Goal: Task Accomplishment & Management: Manage account settings

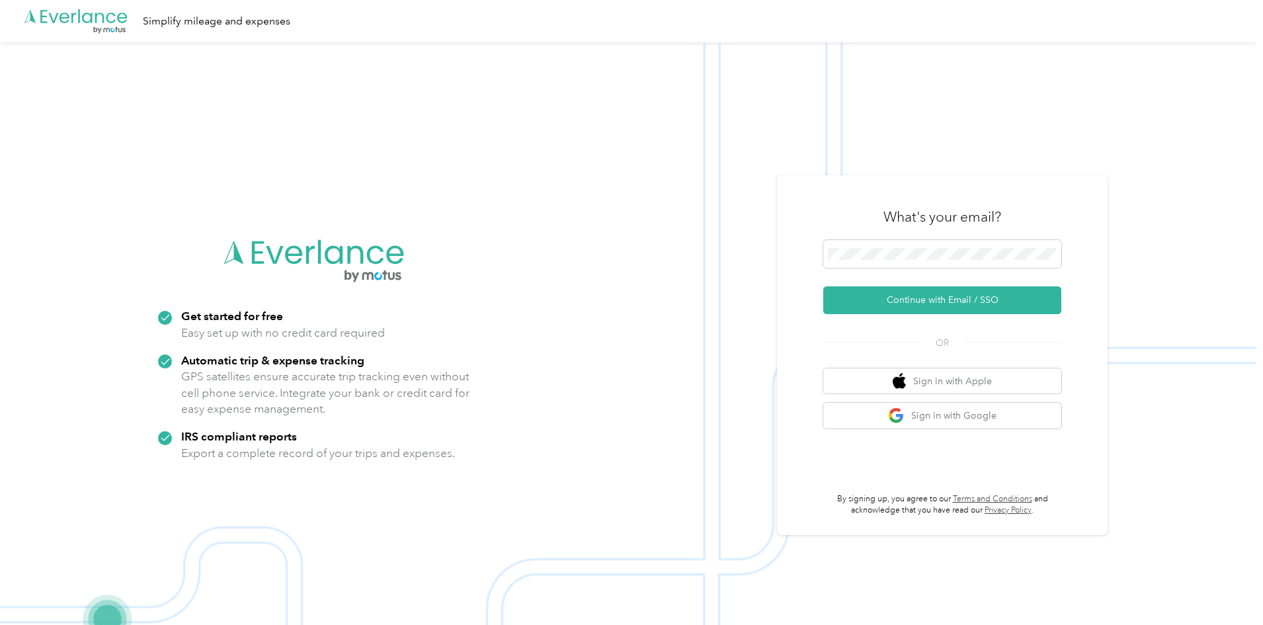
click at [75, 26] on icon ".cls-1 { fill: #00adee; } .cls-2 { fill: #fff; } .cls-3 { fill: #707372; } .cls…" at bounding box center [76, 21] width 106 height 27
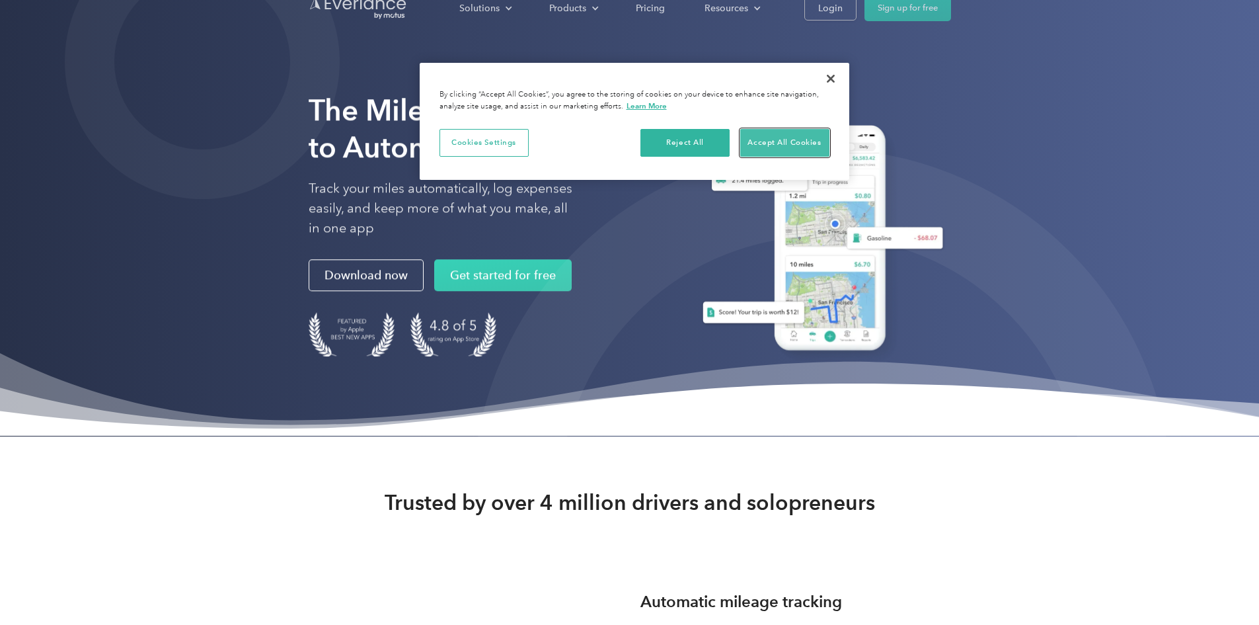
click at [761, 148] on button "Accept All Cookies" at bounding box center [784, 143] width 89 height 28
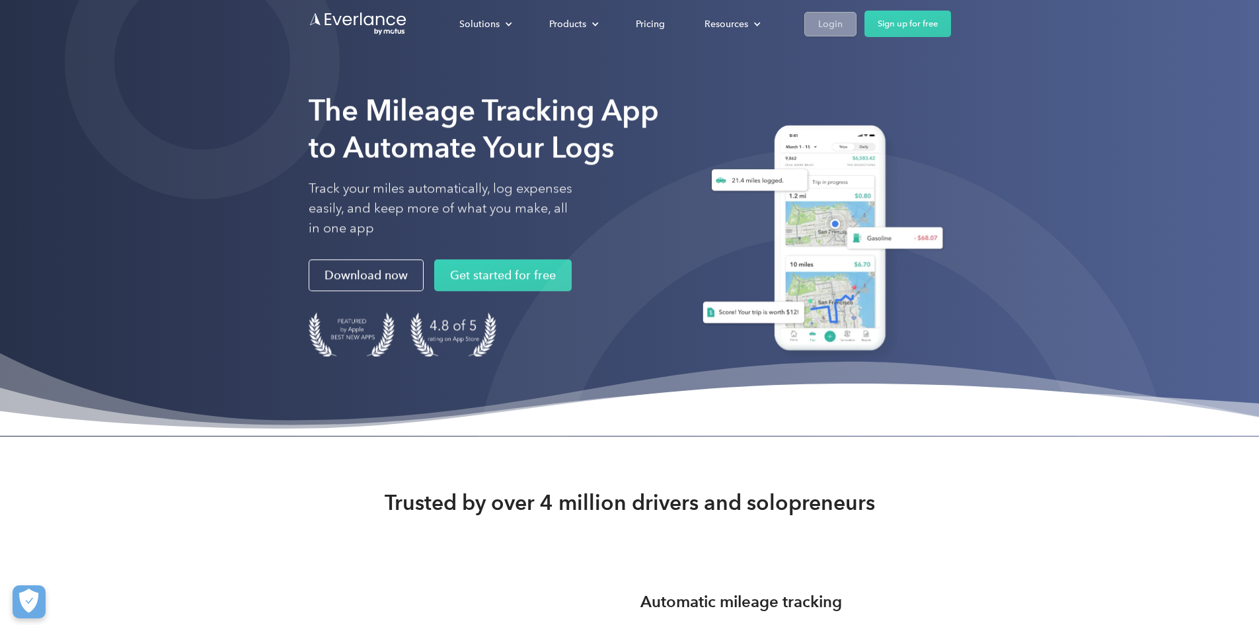
click at [843, 31] on div "Login" at bounding box center [830, 24] width 24 height 17
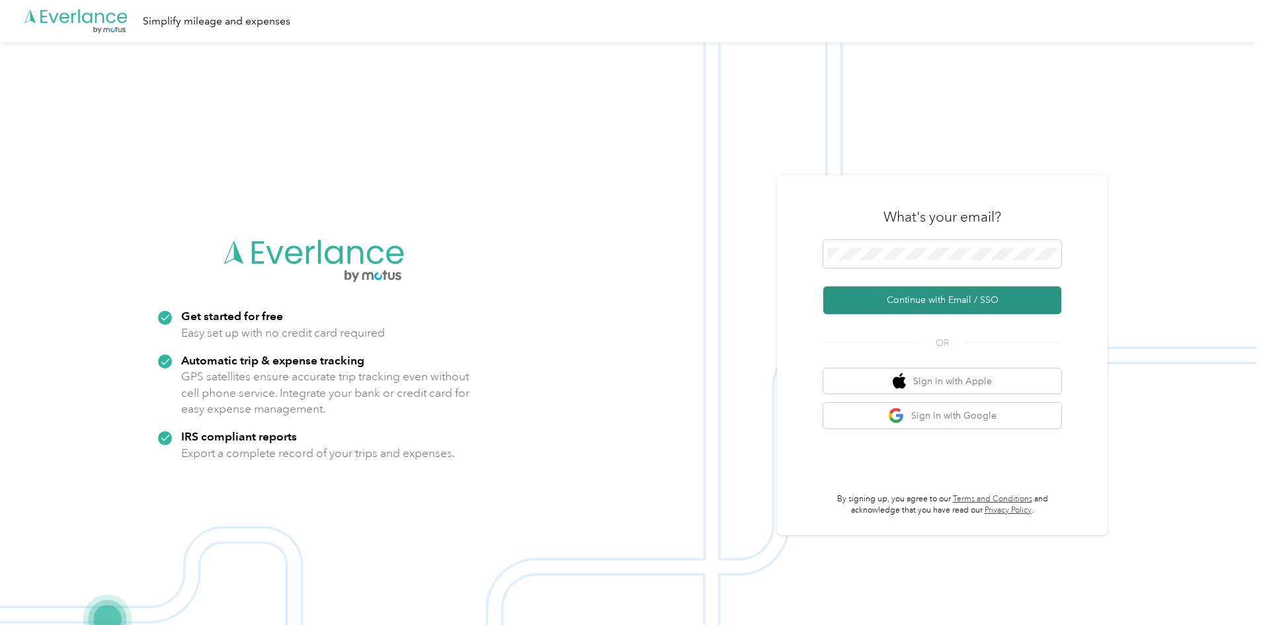
click at [971, 294] on button "Continue with Email / SSO" at bounding box center [942, 300] width 238 height 28
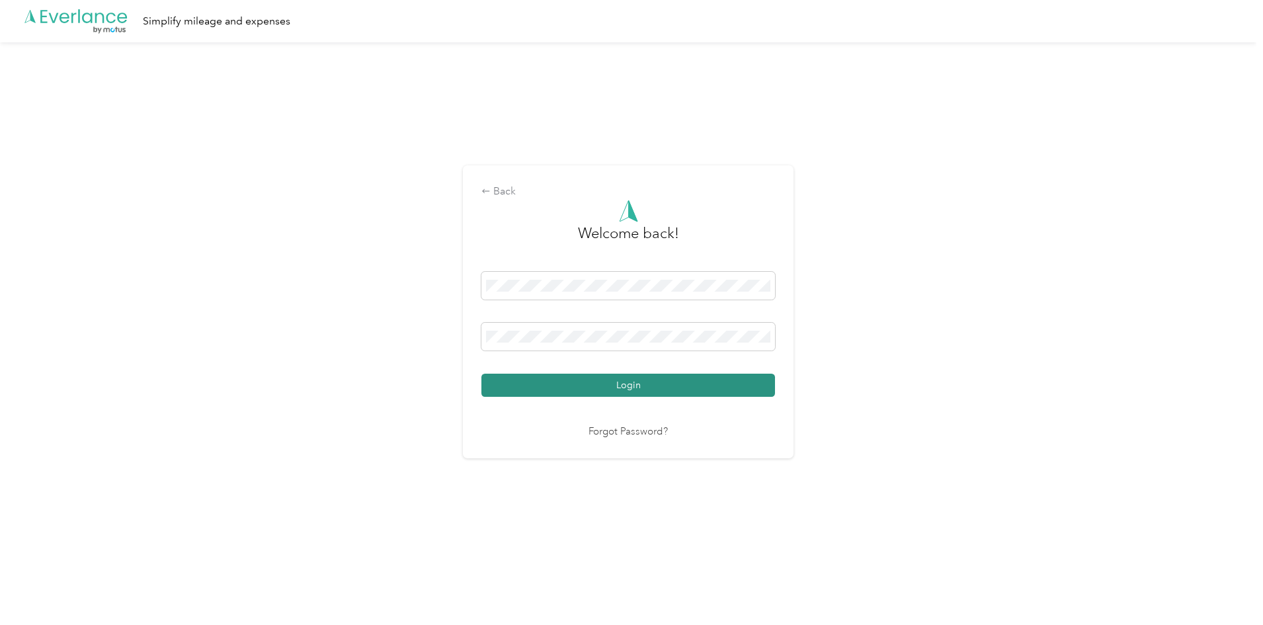
click at [691, 391] on button "Login" at bounding box center [628, 385] width 294 height 23
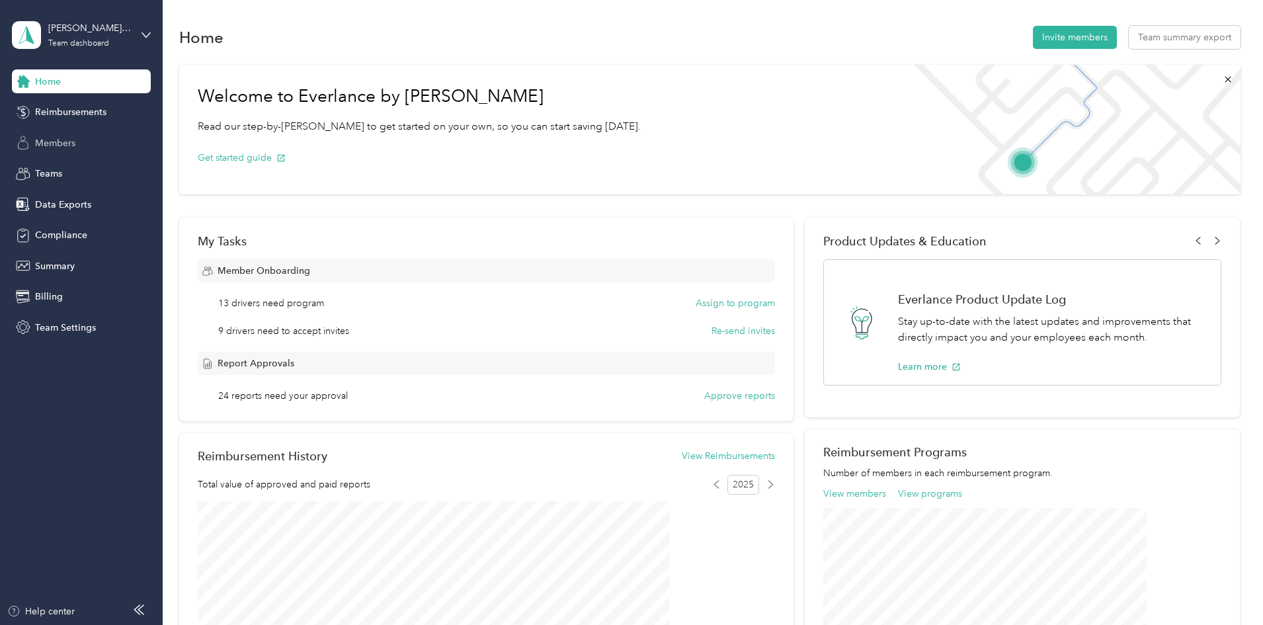
click at [72, 149] on span "Members" at bounding box center [55, 143] width 40 height 14
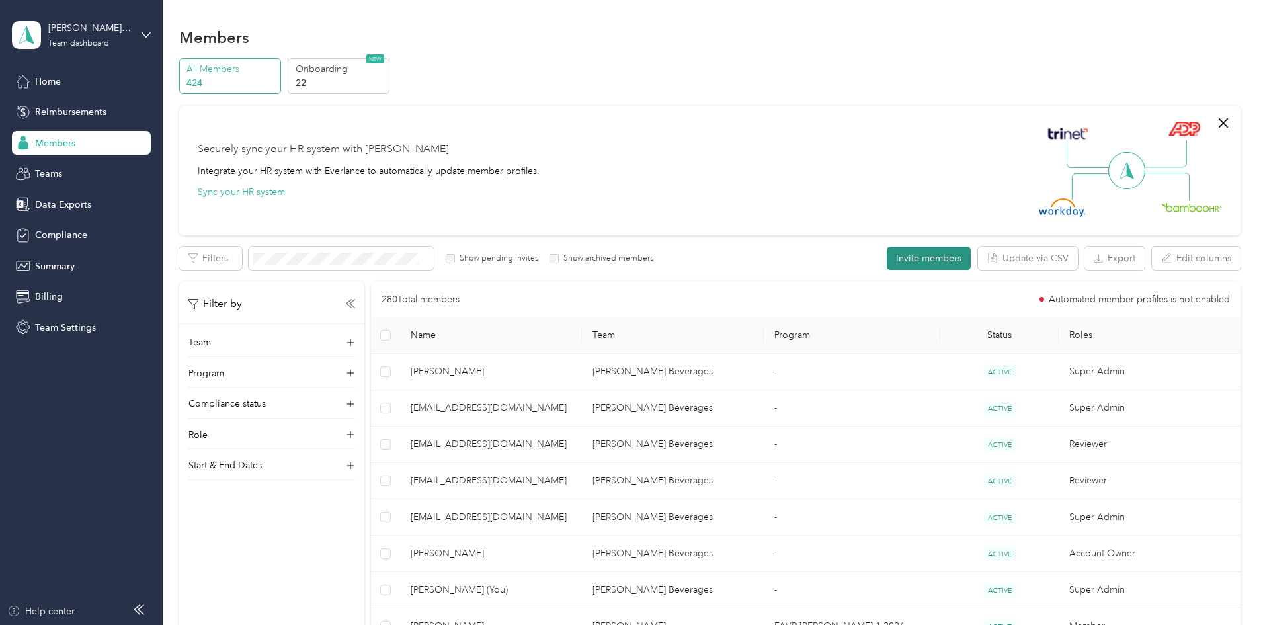
click at [887, 257] on button "Invite members" at bounding box center [929, 258] width 84 height 23
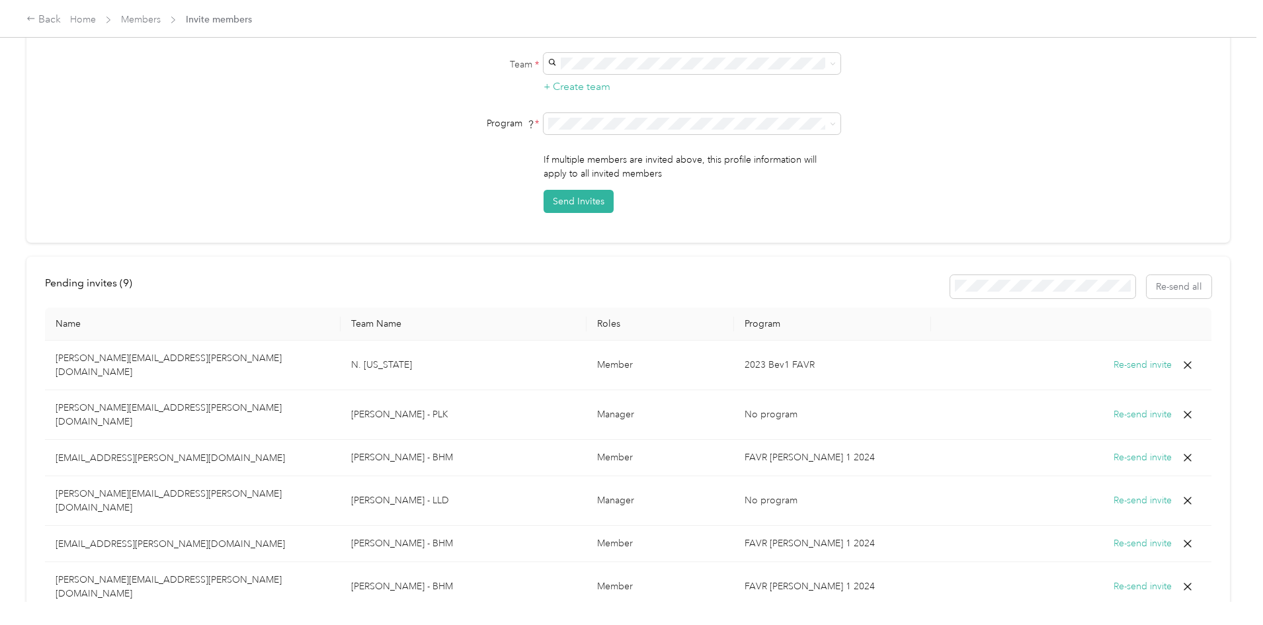
scroll to position [421, 0]
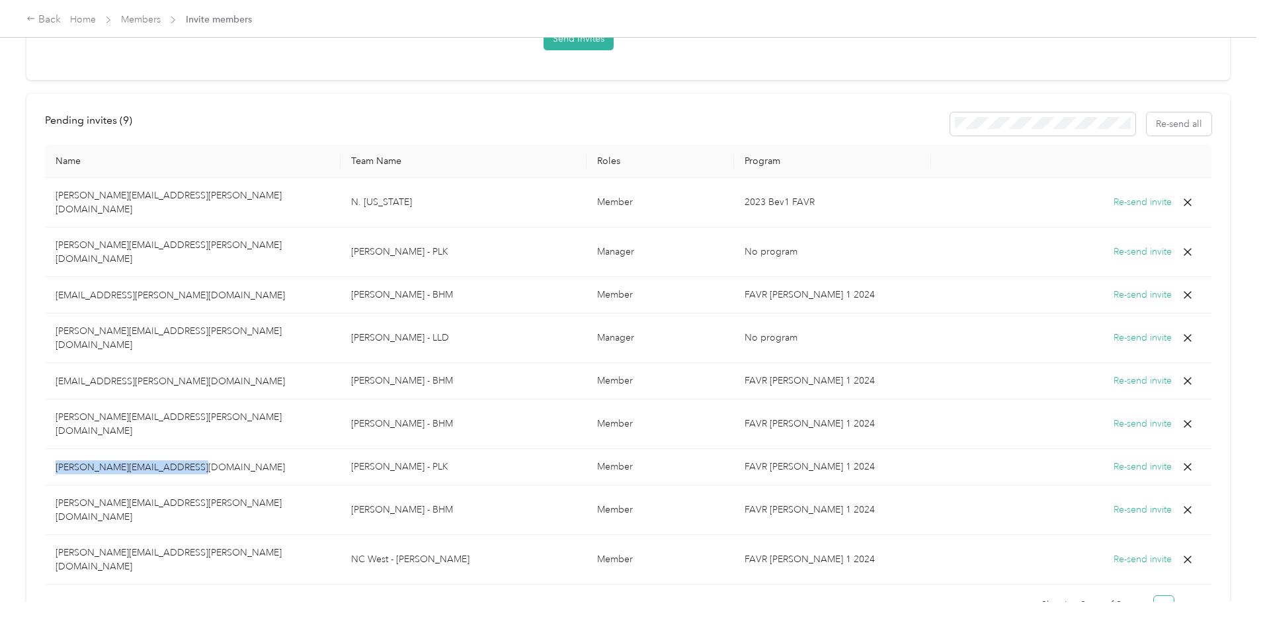
drag, startPoint x: 159, startPoint y: 393, endPoint x: 317, endPoint y: 402, distance: 157.6
click at [317, 449] on td "[PERSON_NAME][EMAIL_ADDRESS][DOMAIN_NAME]" at bounding box center [193, 467] width 296 height 36
copy p "[PERSON_NAME][EMAIL_ADDRESS][DOMAIN_NAME]"
click at [1113, 459] on button "Re-send invite" at bounding box center [1142, 466] width 58 height 15
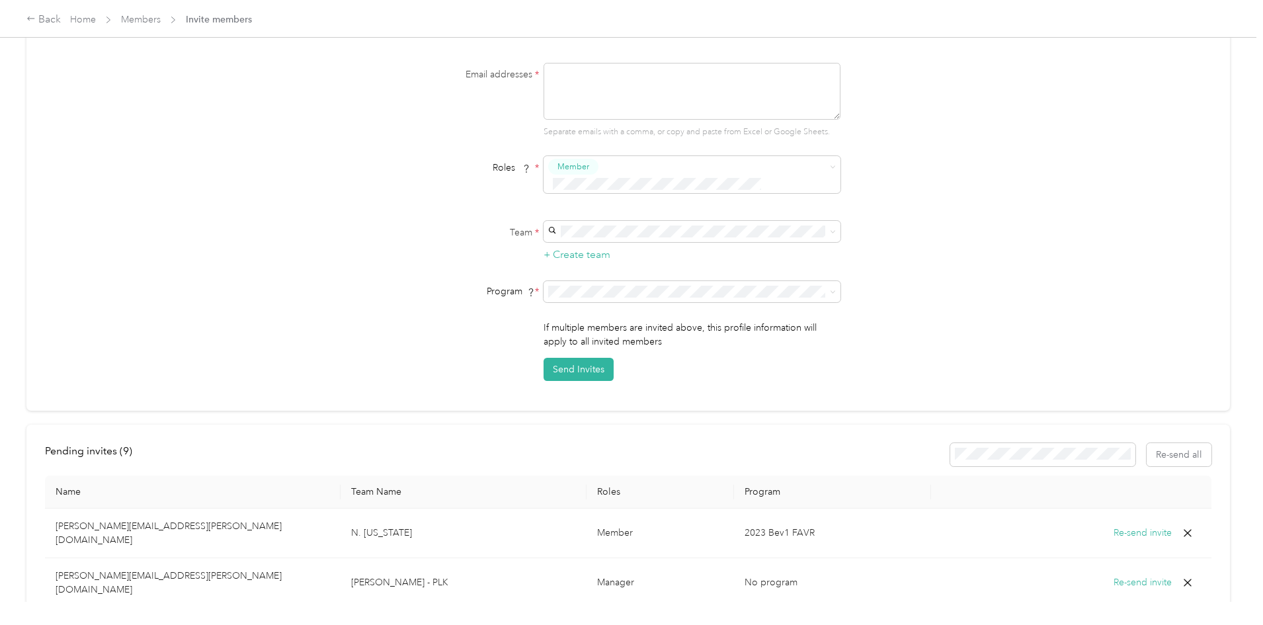
scroll to position [0, 0]
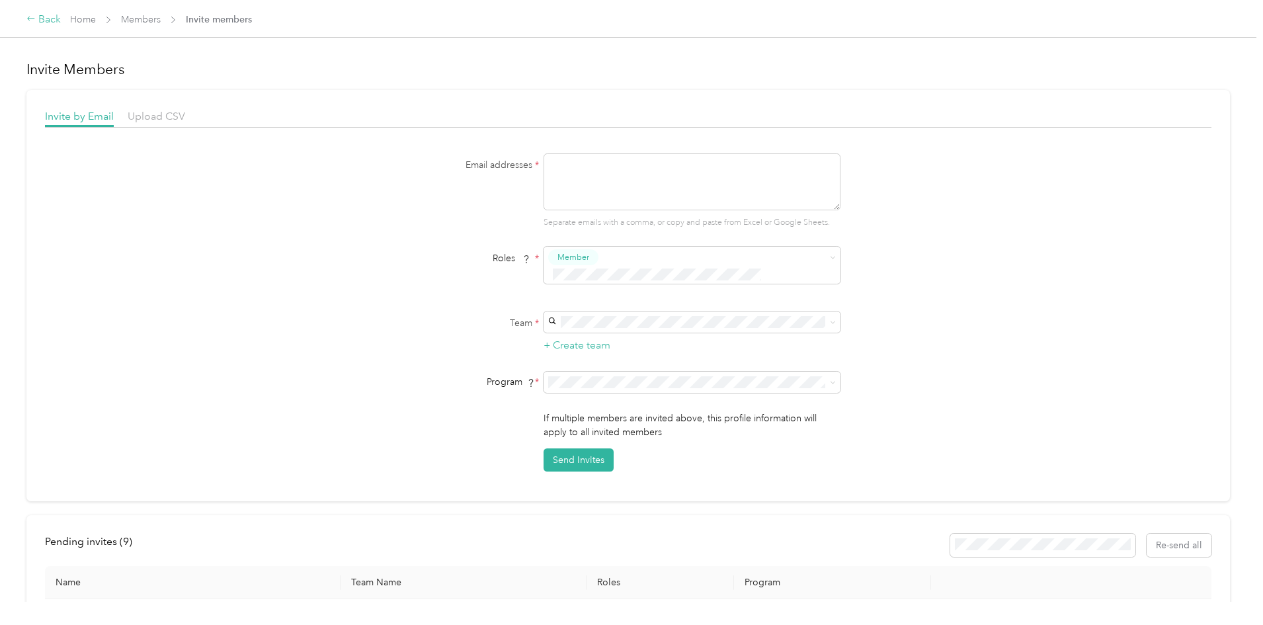
click at [61, 15] on div "Back" at bounding box center [43, 20] width 34 height 16
